Goal: Find specific page/section: Find specific page/section

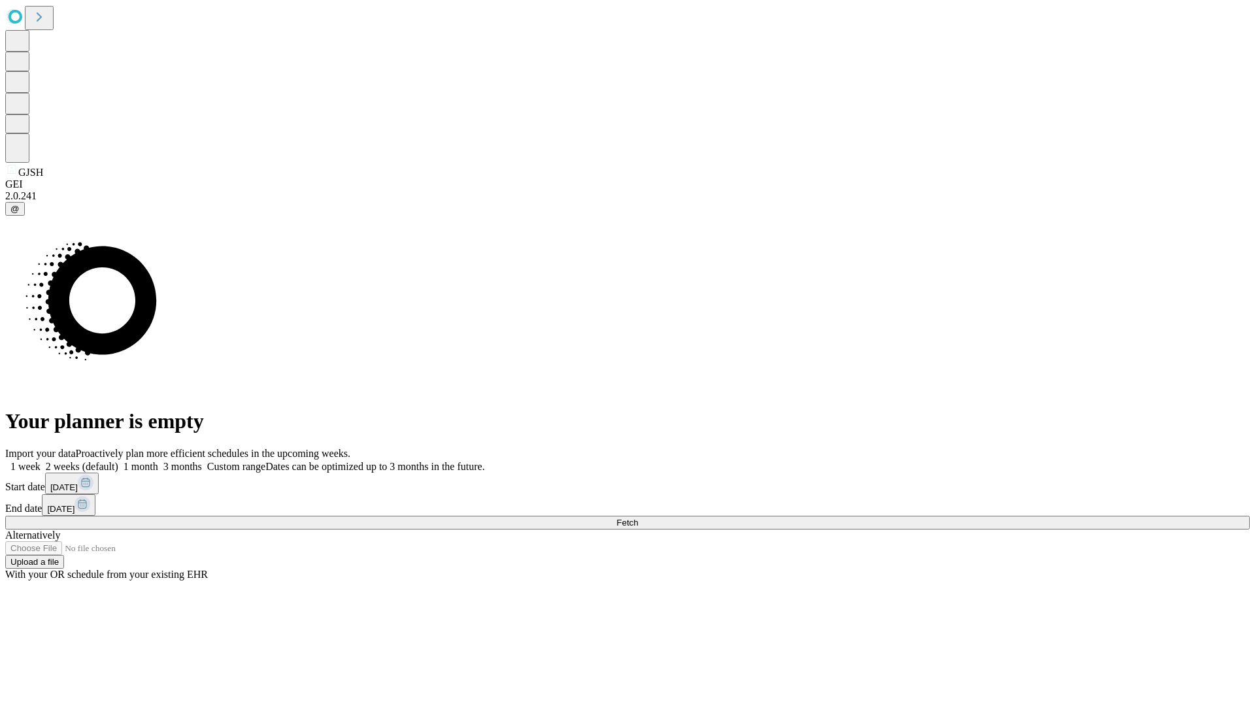
click at [638, 518] on span "Fetch" at bounding box center [627, 523] width 22 height 10
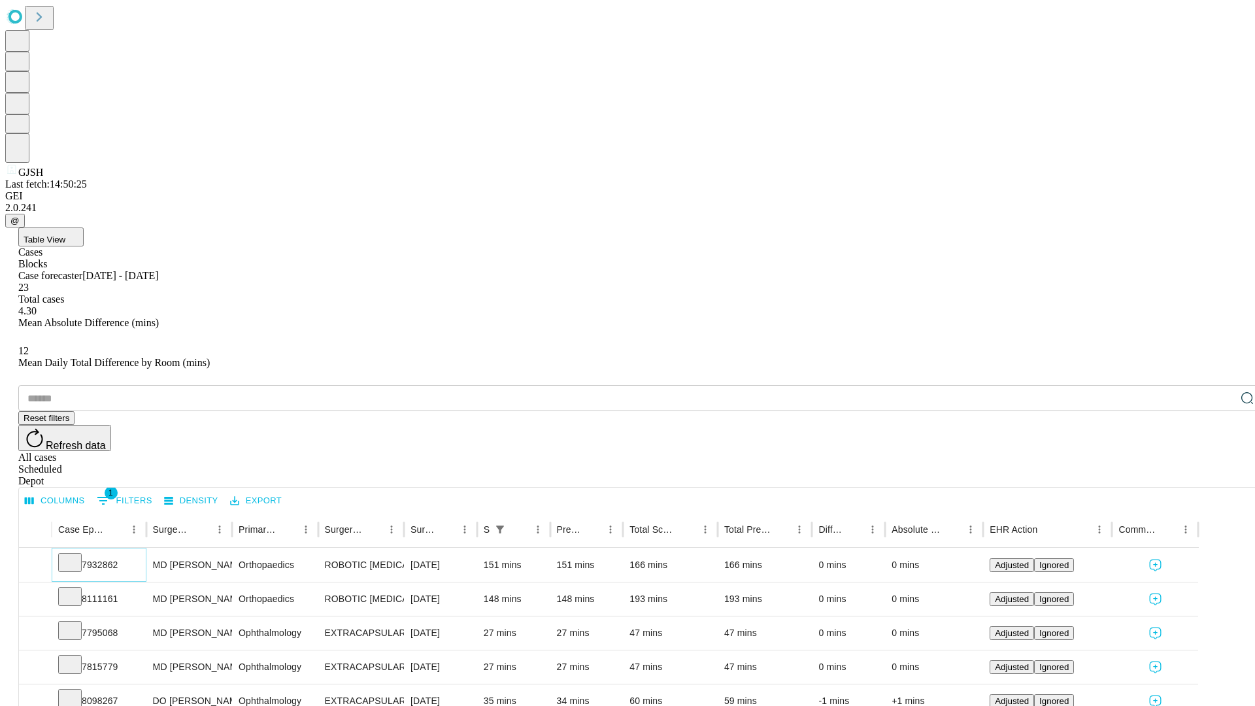
click at [76, 555] on icon at bounding box center [69, 561] width 13 height 13
